Goal: Find specific page/section: Find specific page/section

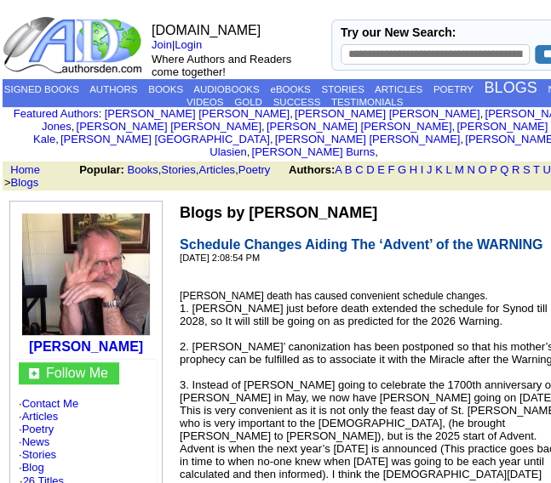
scroll to position [170, 0]
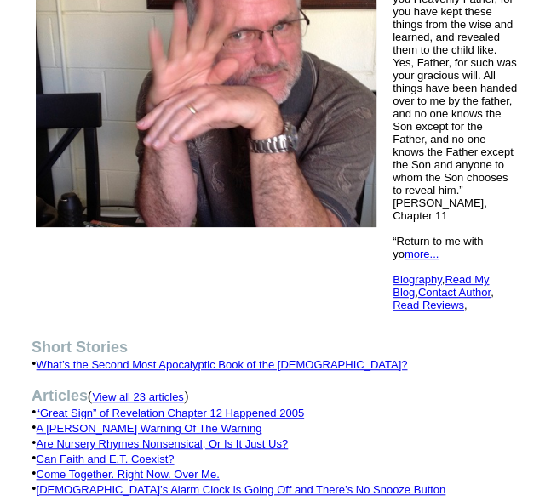
scroll to position [596, 0]
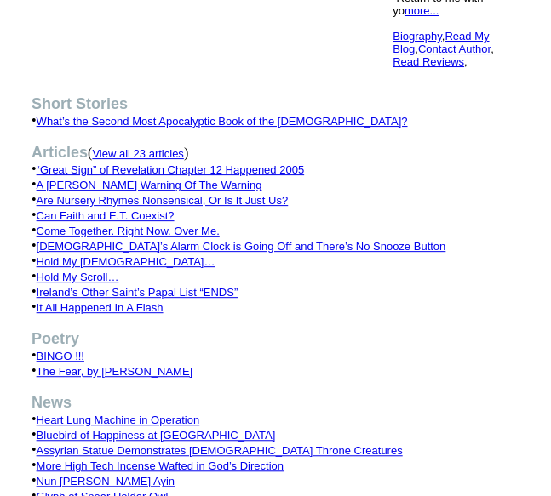
click at [181, 147] on font "View all 23 articles" at bounding box center [137, 153] width 91 height 13
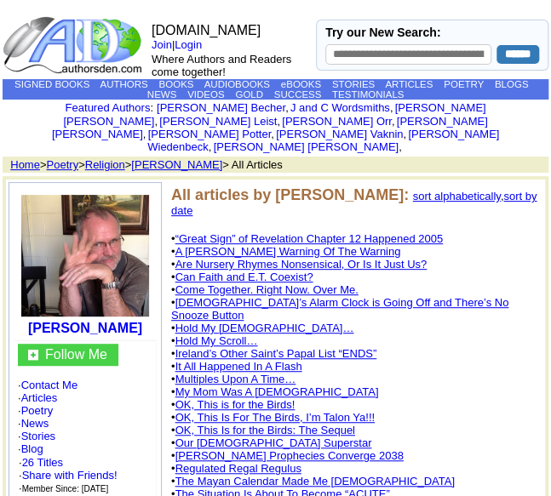
click at [507, 190] on link "sort by date" at bounding box center [353, 203] width 365 height 27
